Goal: Transaction & Acquisition: Purchase product/service

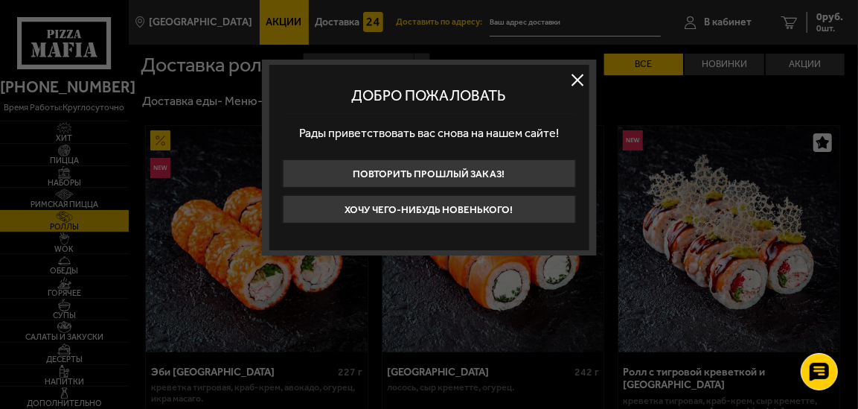
click at [578, 72] on button at bounding box center [578, 80] width 22 height 22
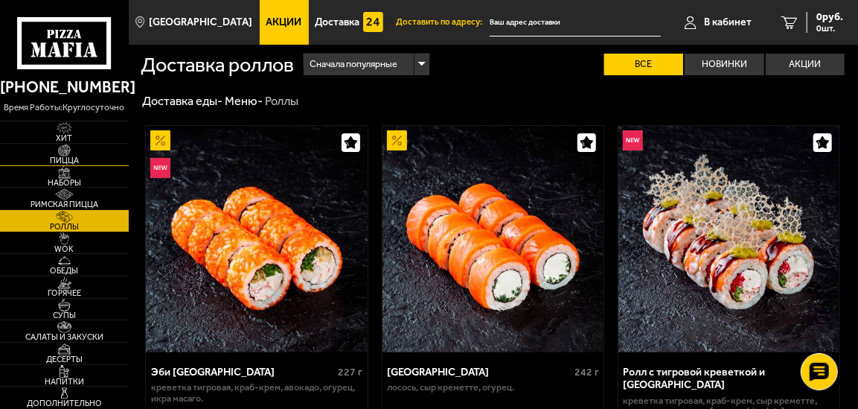
click at [65, 151] on img at bounding box center [64, 150] width 34 height 12
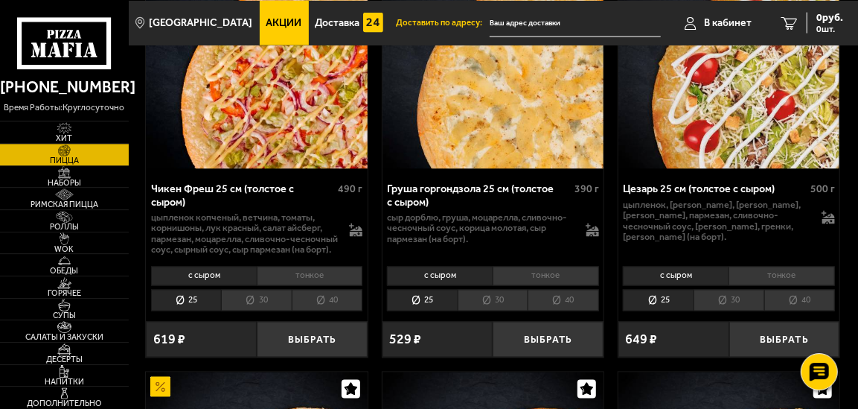
scroll to position [1007, 0]
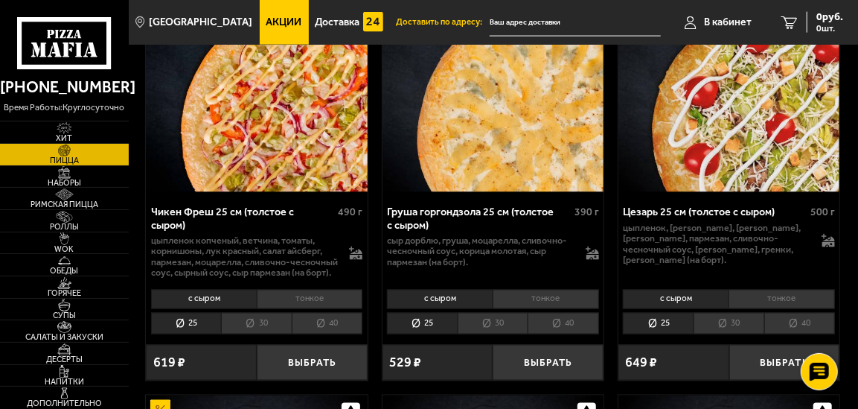
click at [730, 316] on li "30" at bounding box center [729, 324] width 71 height 22
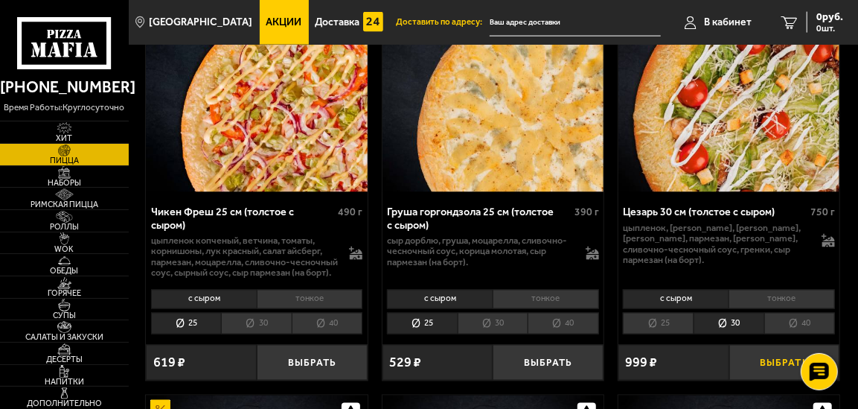
click at [782, 356] on button "Выбрать" at bounding box center [785, 363] width 111 height 36
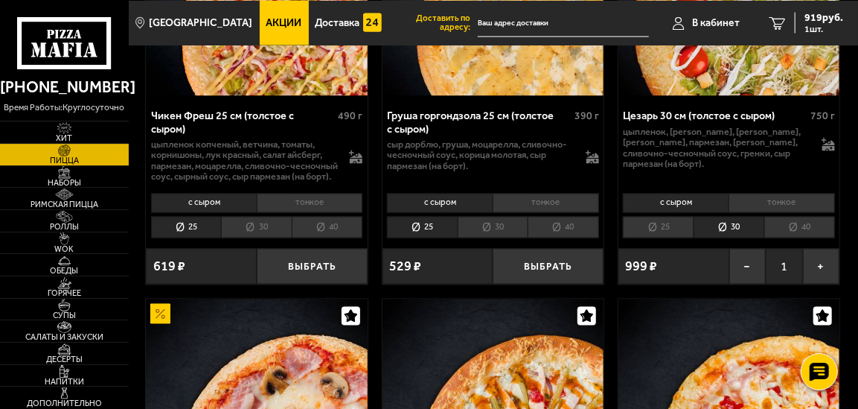
scroll to position [1161, 0]
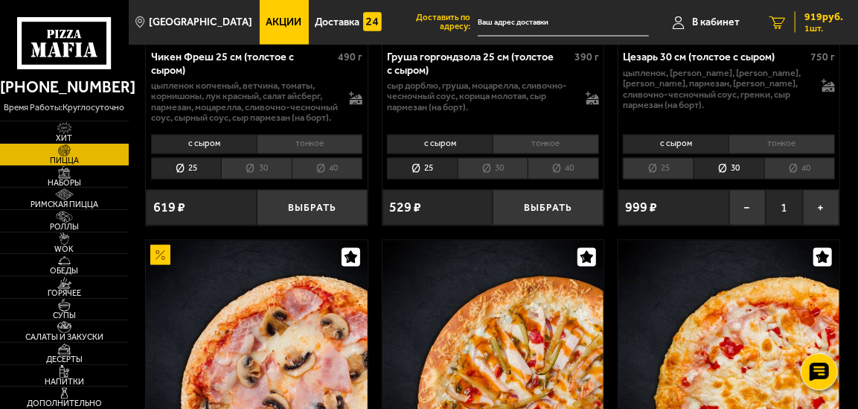
click at [811, 17] on span "919 руб." at bounding box center [824, 17] width 39 height 10
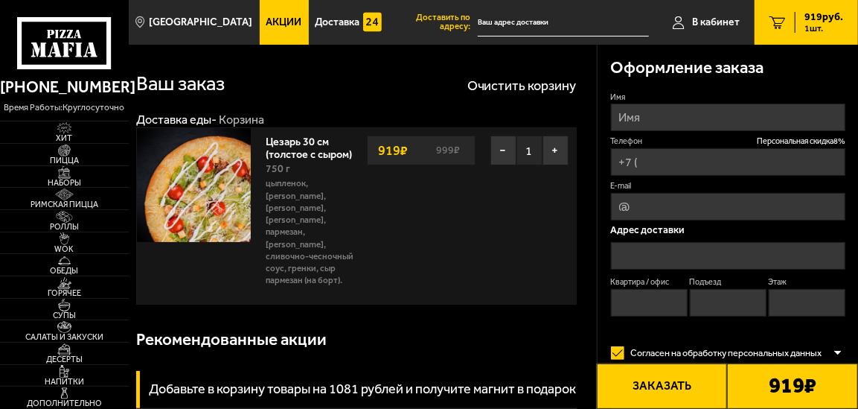
type input "+7 (904) 556-44-68"
type input "улица Ленсовета, 50"
type input "9"
type input "1"
type input "2"
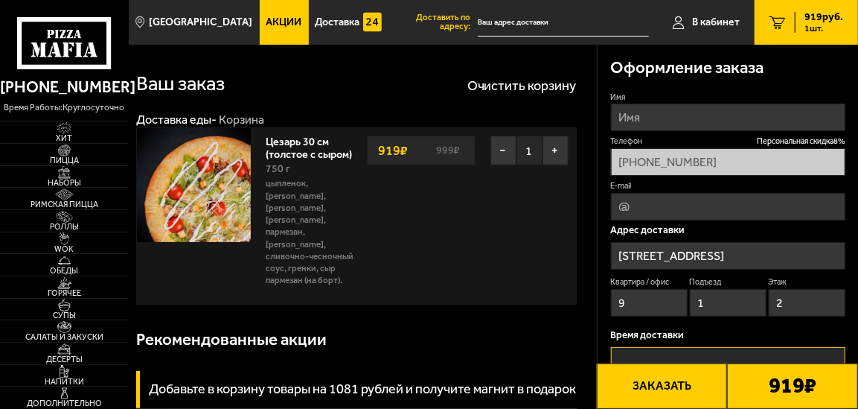
click at [683, 383] on button "Заказать" at bounding box center [662, 385] width 131 height 45
click at [689, 123] on input "Имя" at bounding box center [728, 117] width 235 height 28
type input "николай"
click at [675, 402] on button "Заказать" at bounding box center [662, 385] width 131 height 45
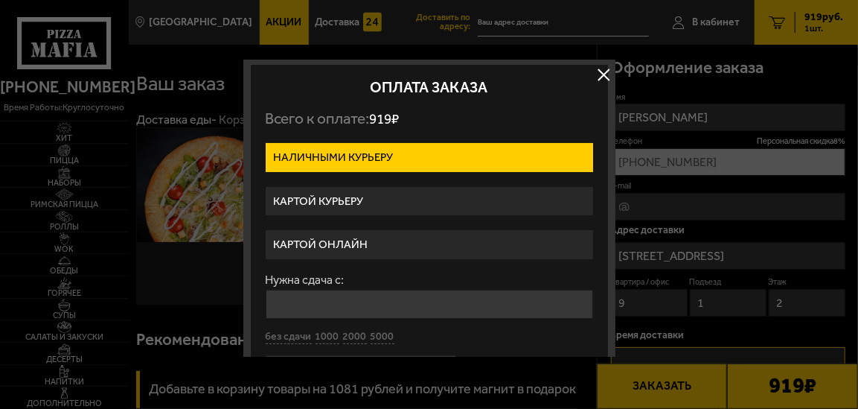
click at [366, 240] on label "Картой онлайн" at bounding box center [430, 244] width 328 height 29
click at [0, 0] on input "Картой онлайн" at bounding box center [0, 0] width 0 height 0
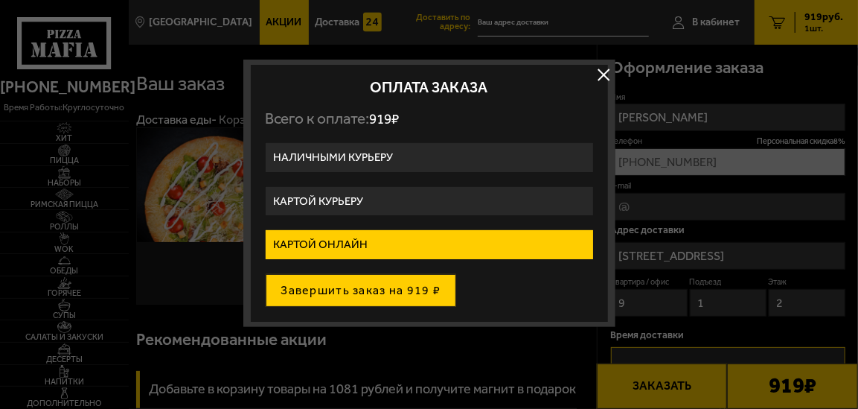
click at [407, 287] on button "Завершить заказ на 919 ₽" at bounding box center [361, 290] width 191 height 33
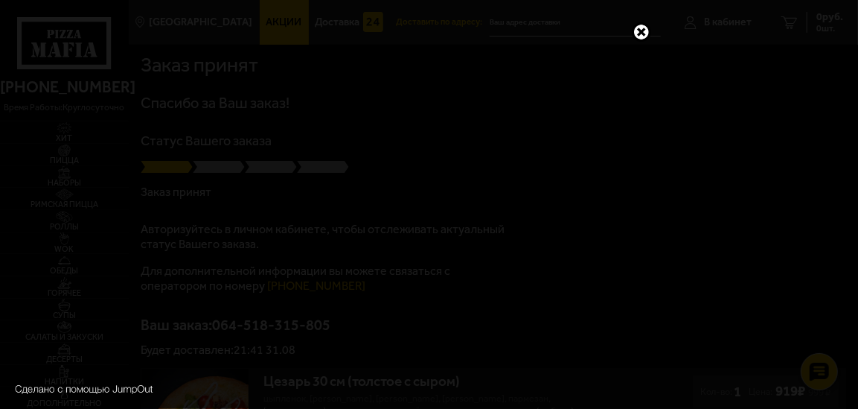
click at [641, 30] on link at bounding box center [641, 31] width 19 height 19
